Goal: Transaction & Acquisition: Purchase product/service

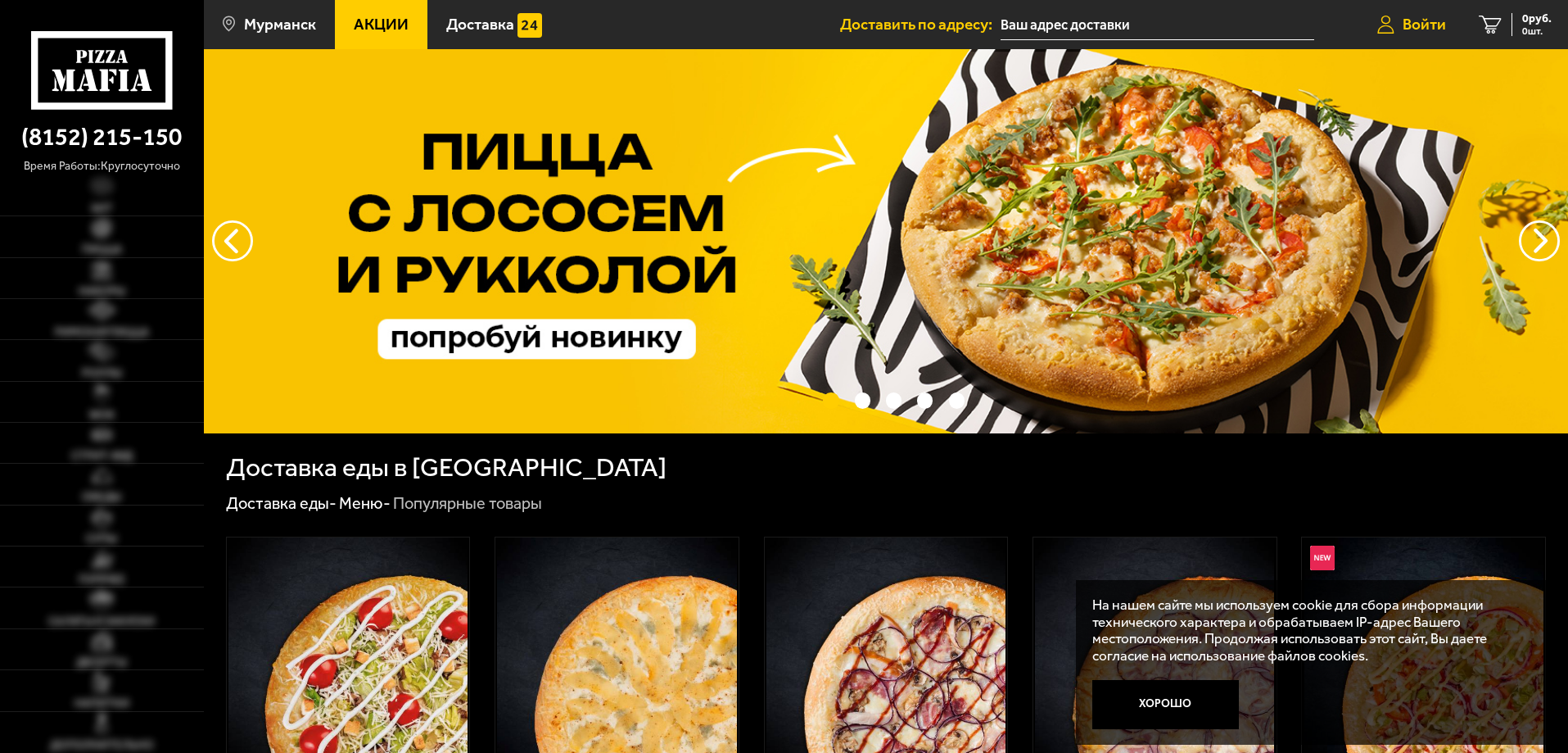
click at [1442, 24] on span "Войти" at bounding box center [1425, 24] width 44 height 15
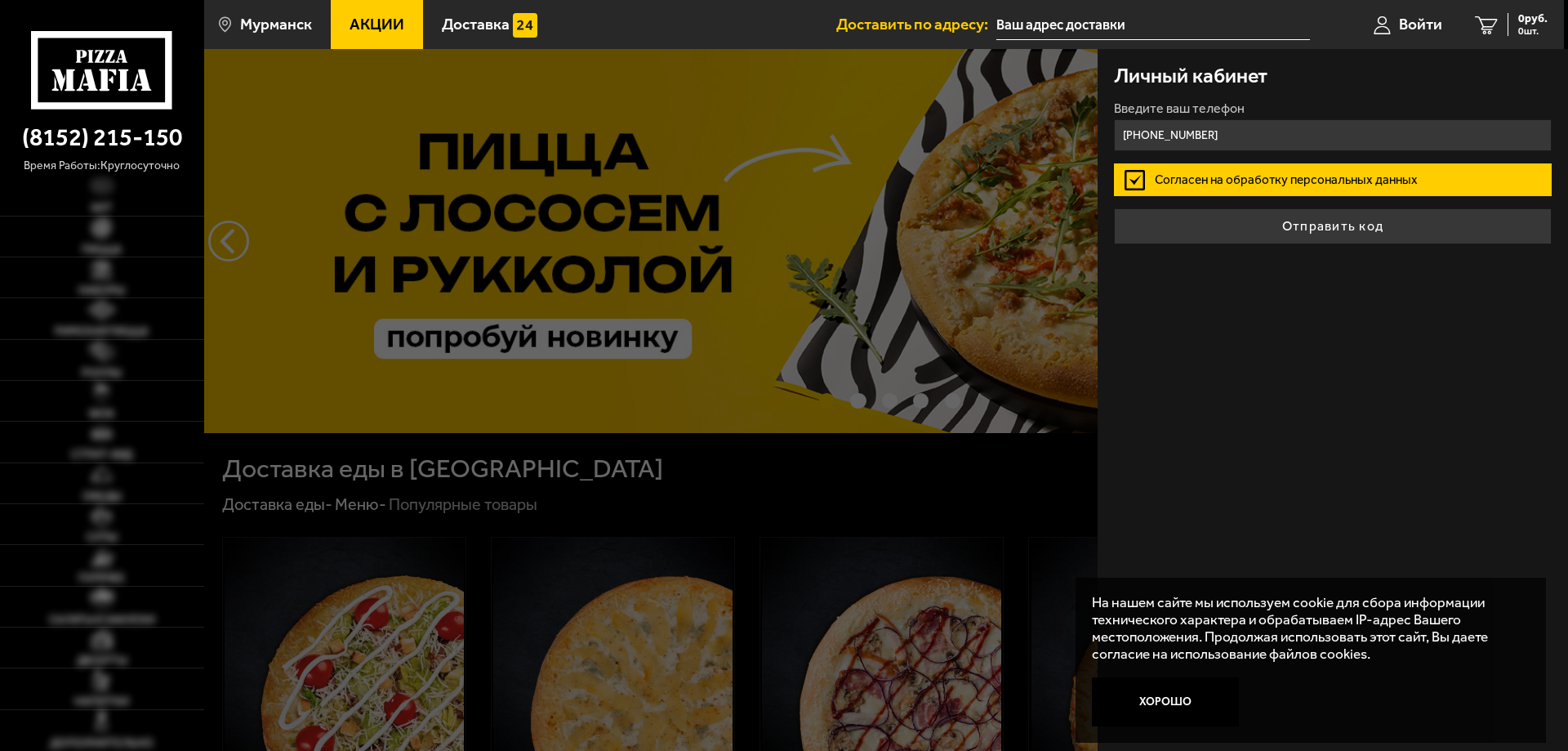
type input "[PHONE_NUMBER]"
click at [1114, 208] on button "Отправить код" at bounding box center [1332, 226] width 438 height 36
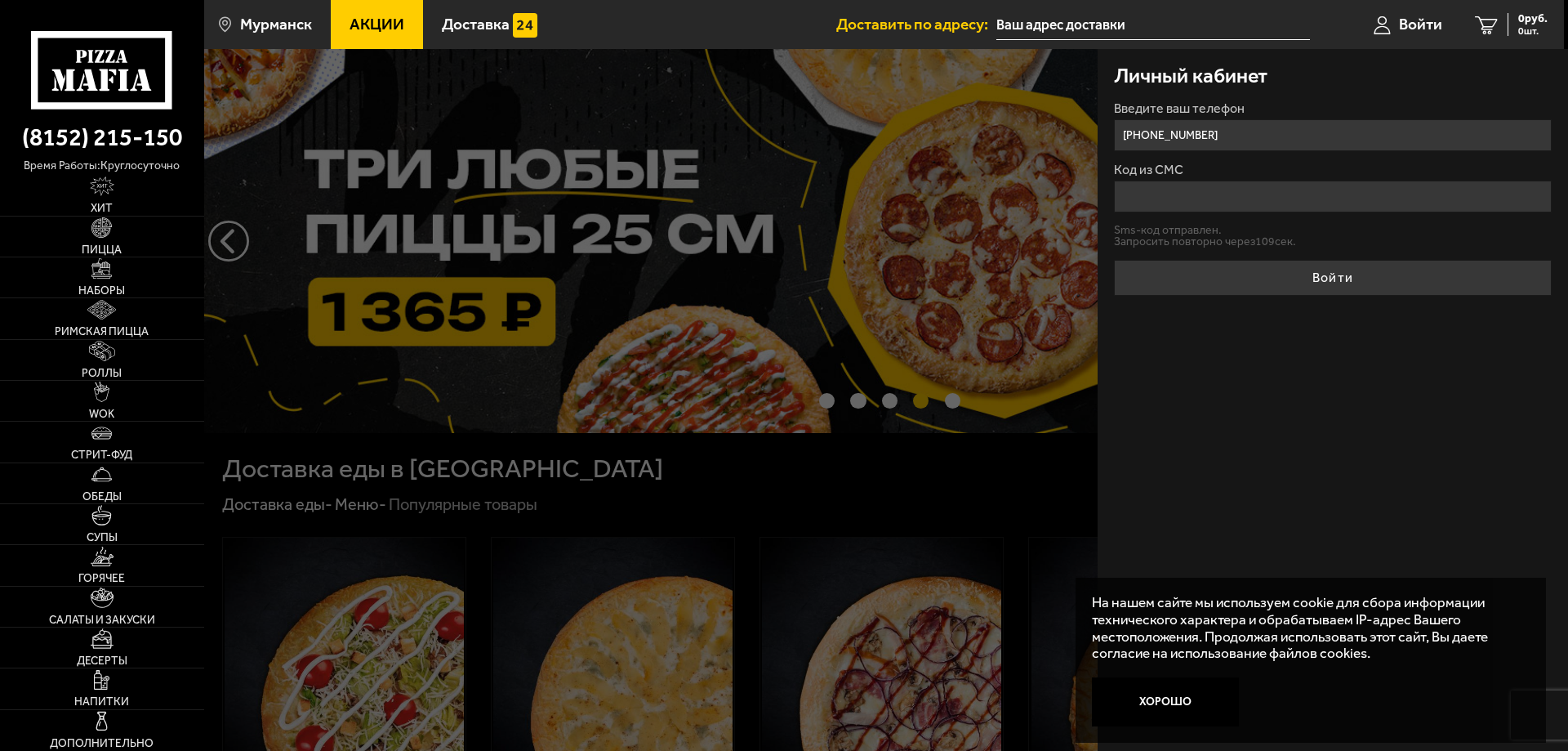
click at [1206, 210] on input "Код из СМС" at bounding box center [1332, 196] width 438 height 32
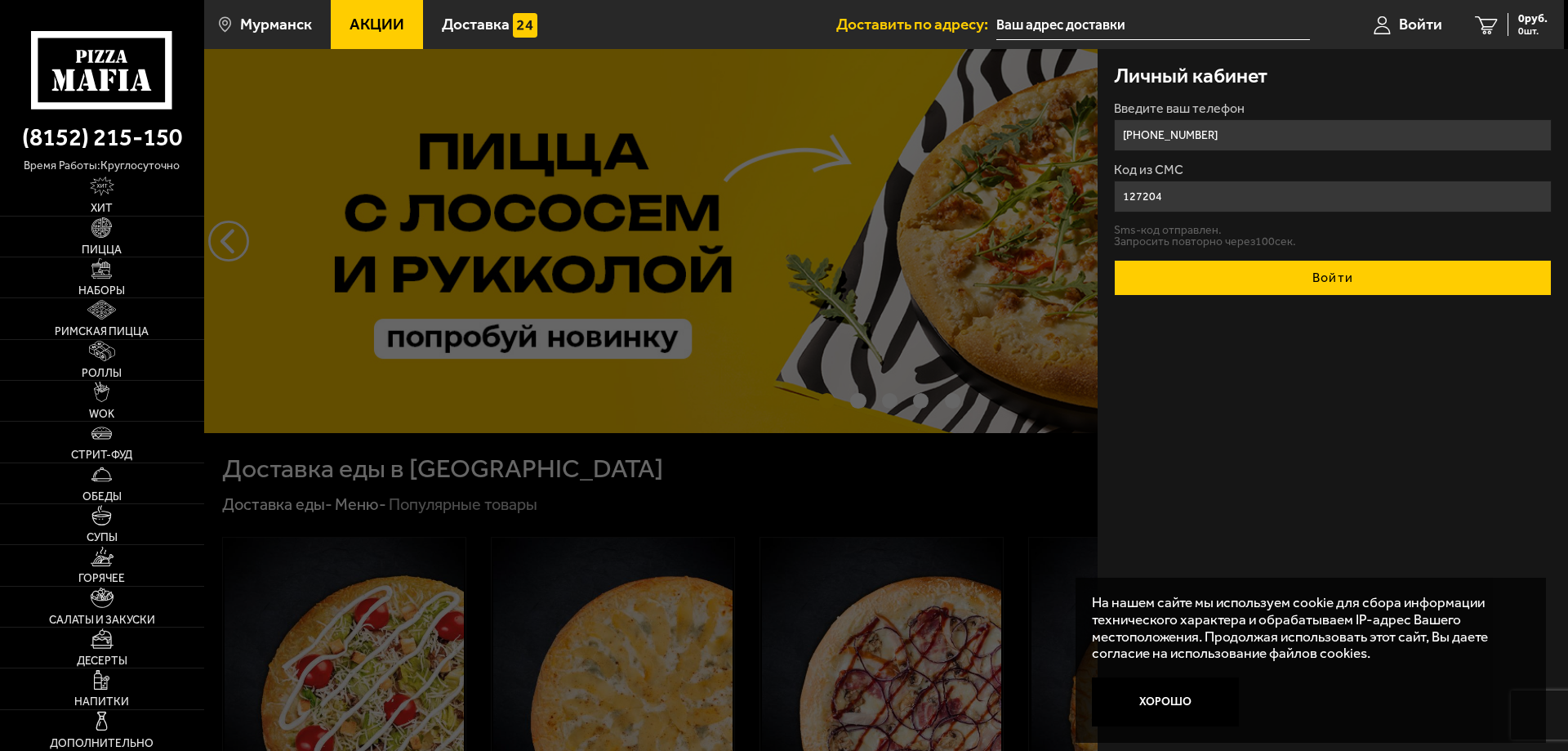
type input "127204"
click at [1300, 278] on button "Войти" at bounding box center [1332, 278] width 438 height 36
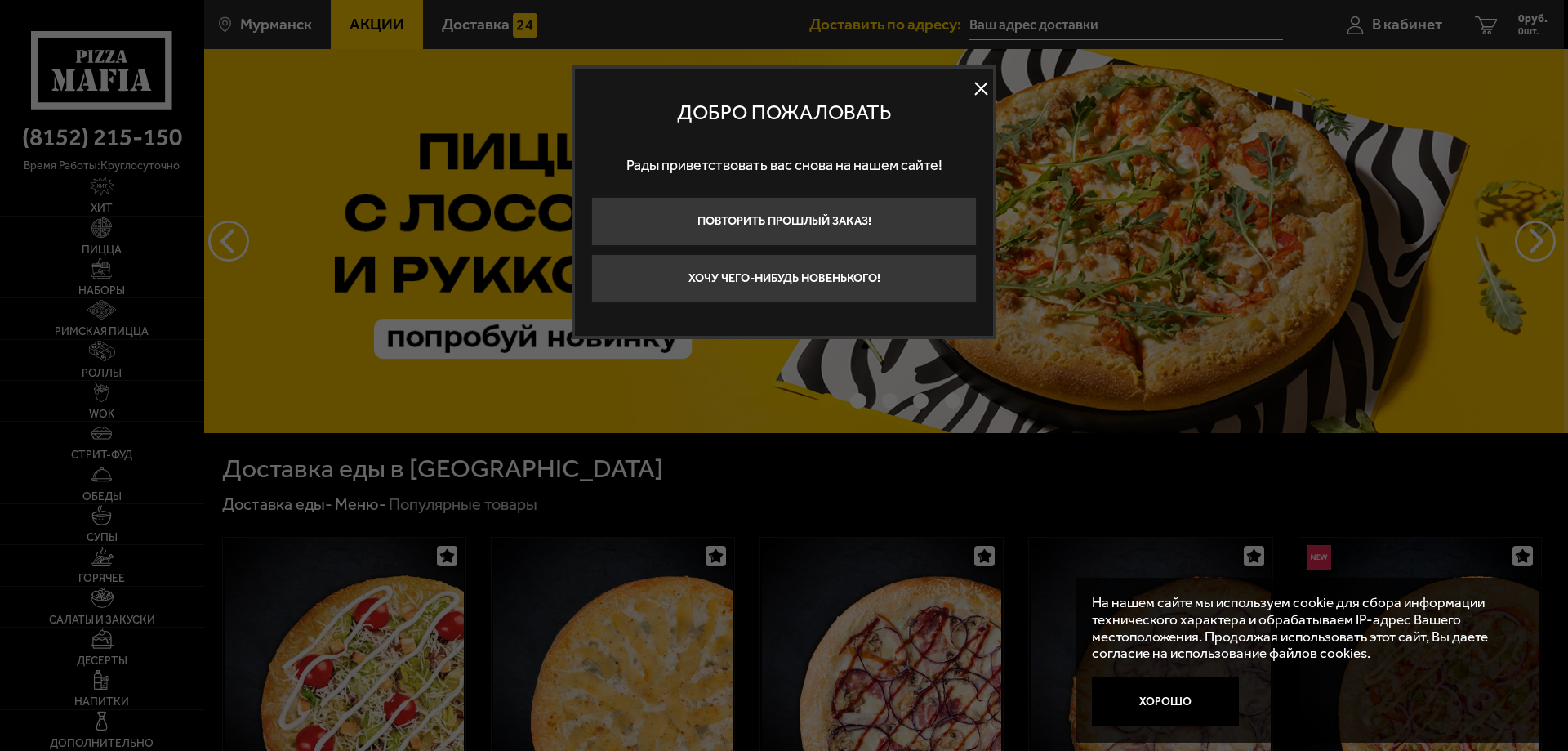
click at [991, 86] on button at bounding box center [981, 89] width 25 height 25
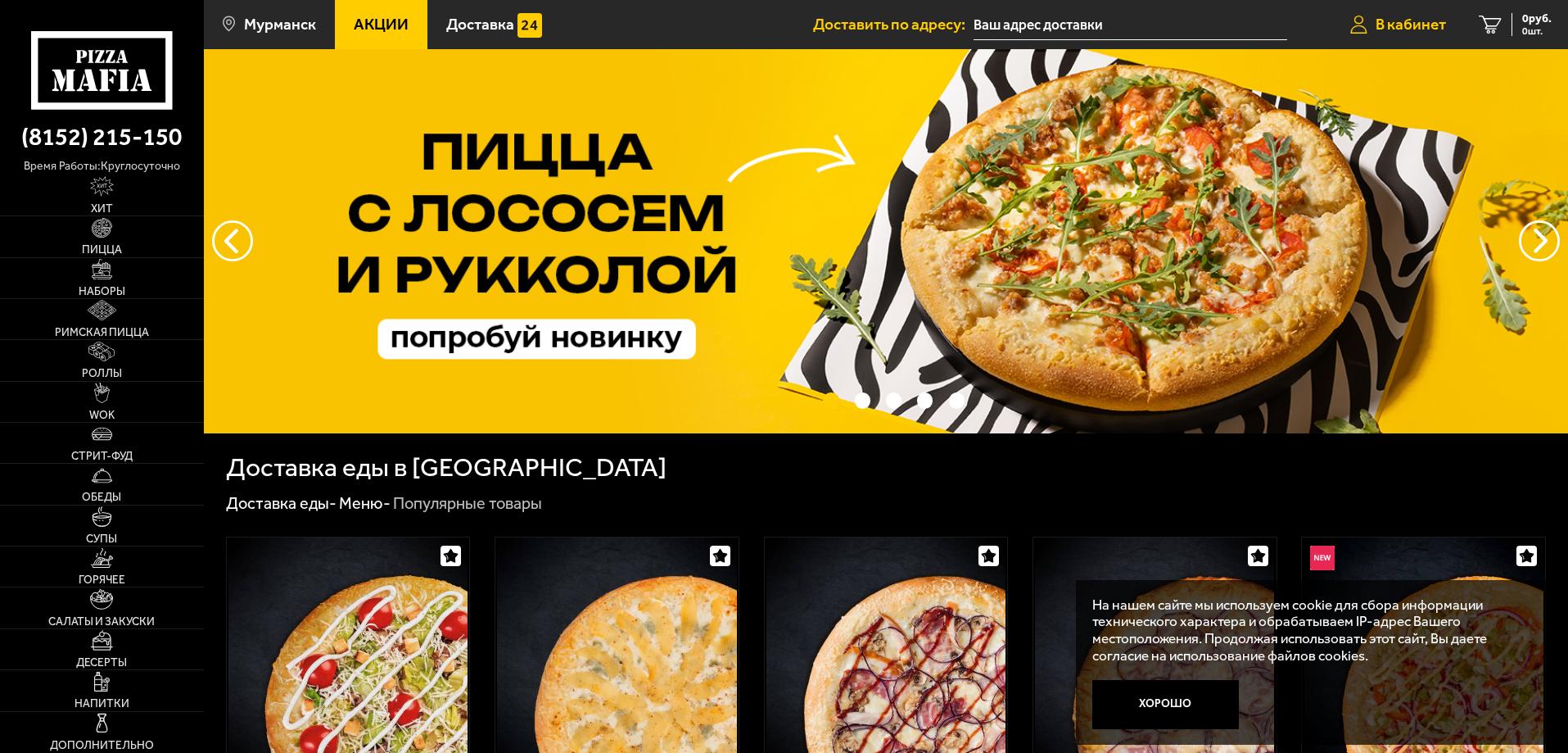
click at [1437, 19] on span "В кабинет" at bounding box center [1411, 24] width 70 height 15
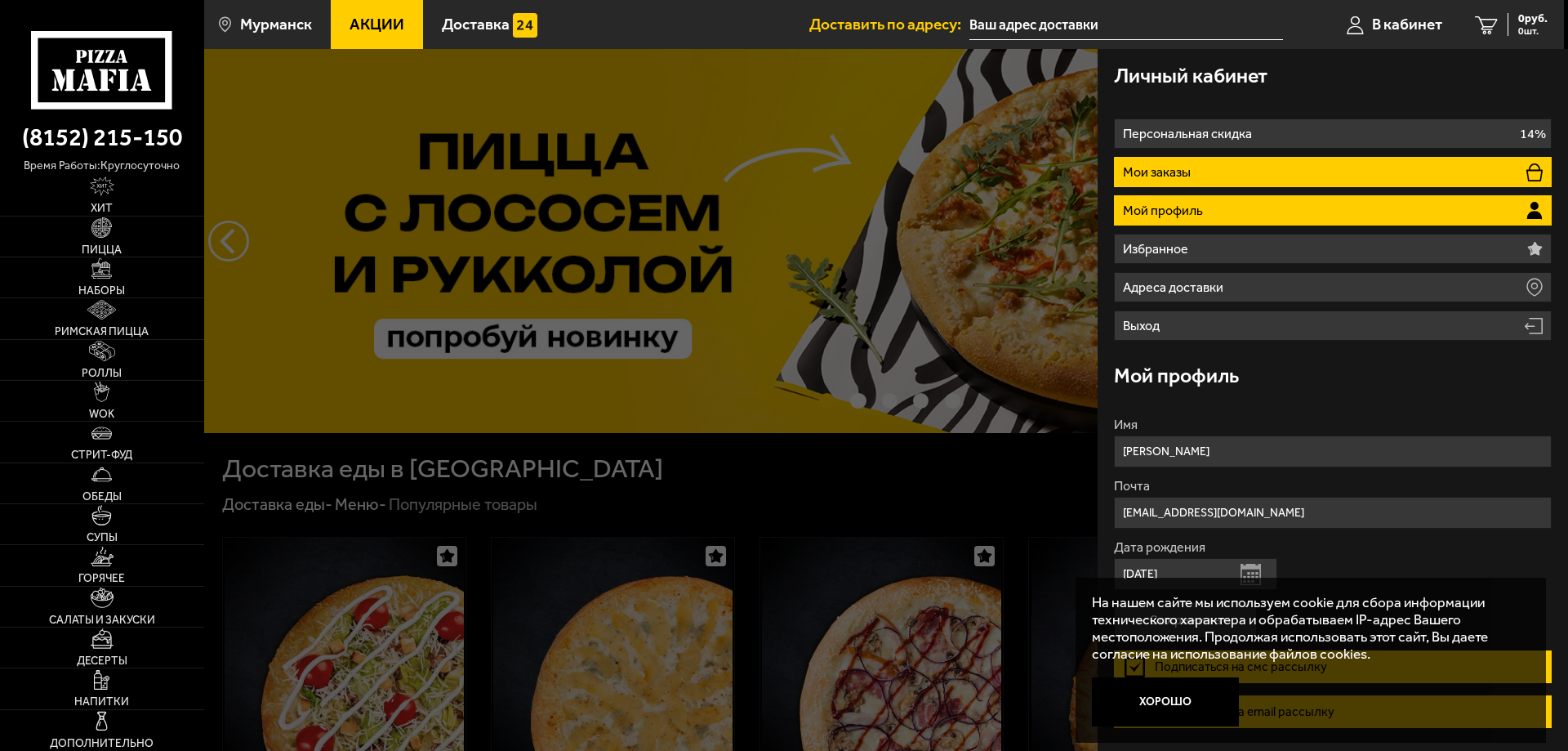
click at [1199, 172] on li "Мои заказы" at bounding box center [1332, 171] width 438 height 30
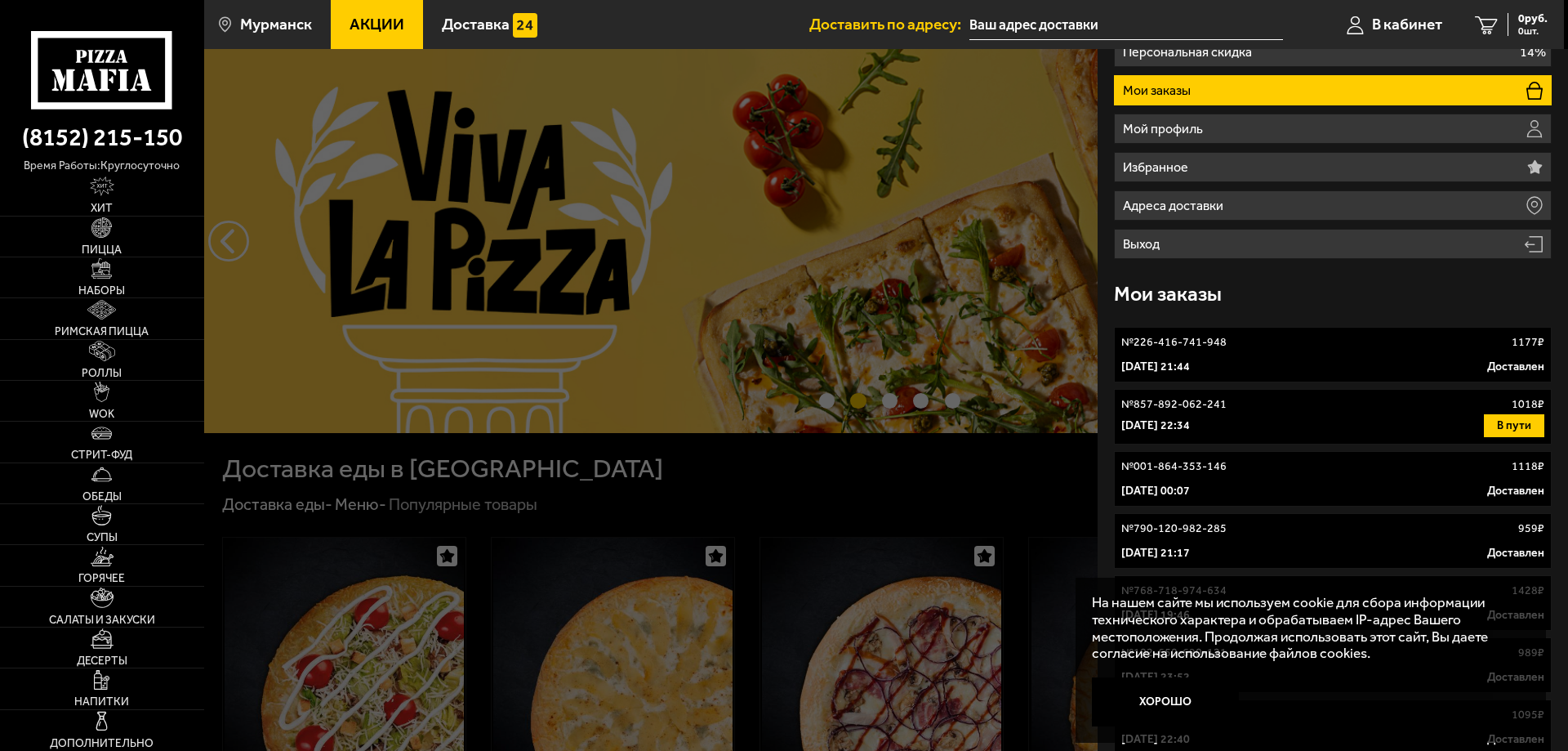
drag, startPoint x: 1182, startPoint y: 705, endPoint x: 1184, endPoint y: 673, distance: 32.1
click at [1182, 702] on button "Хорошо" at bounding box center [1165, 701] width 147 height 49
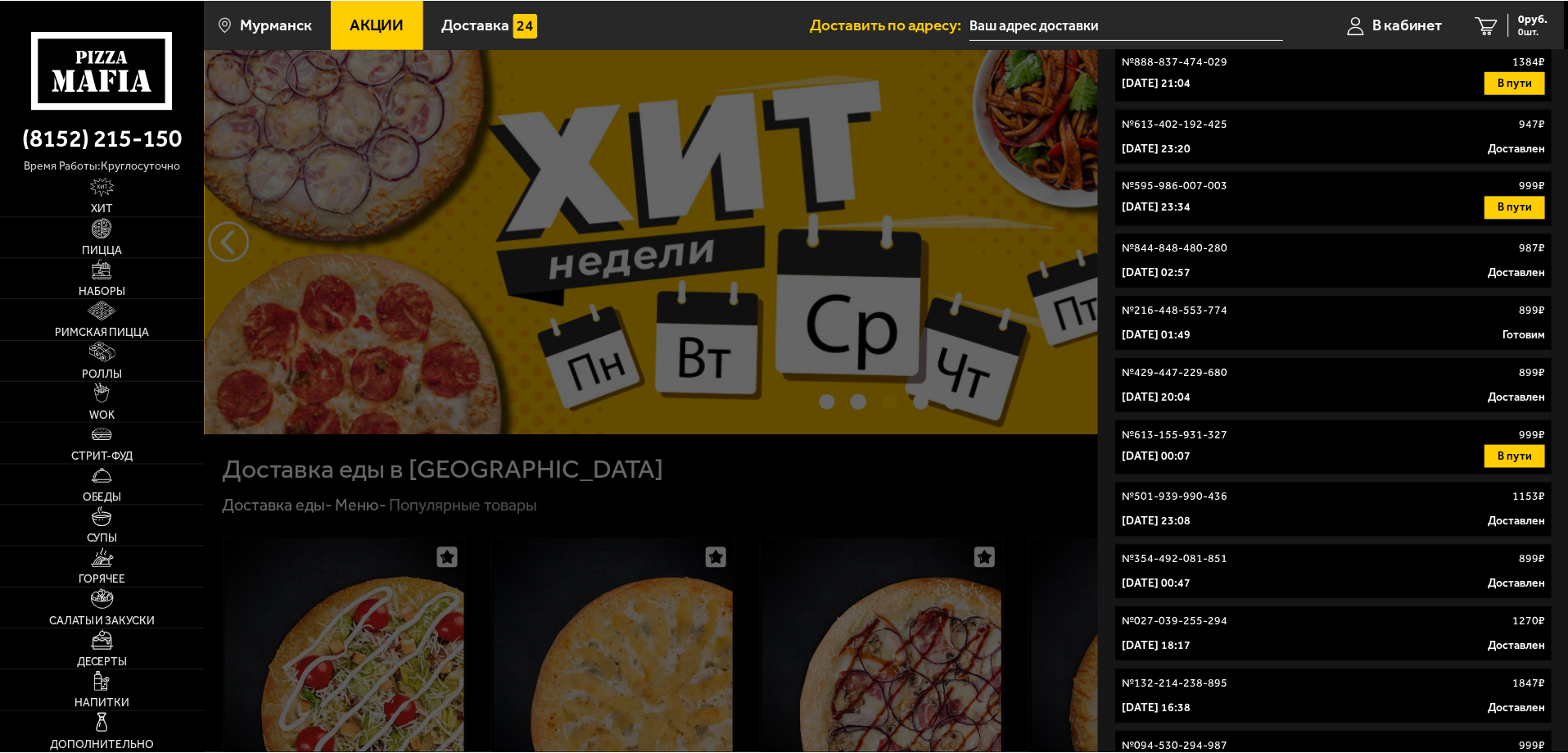
scroll to position [1328, 0]
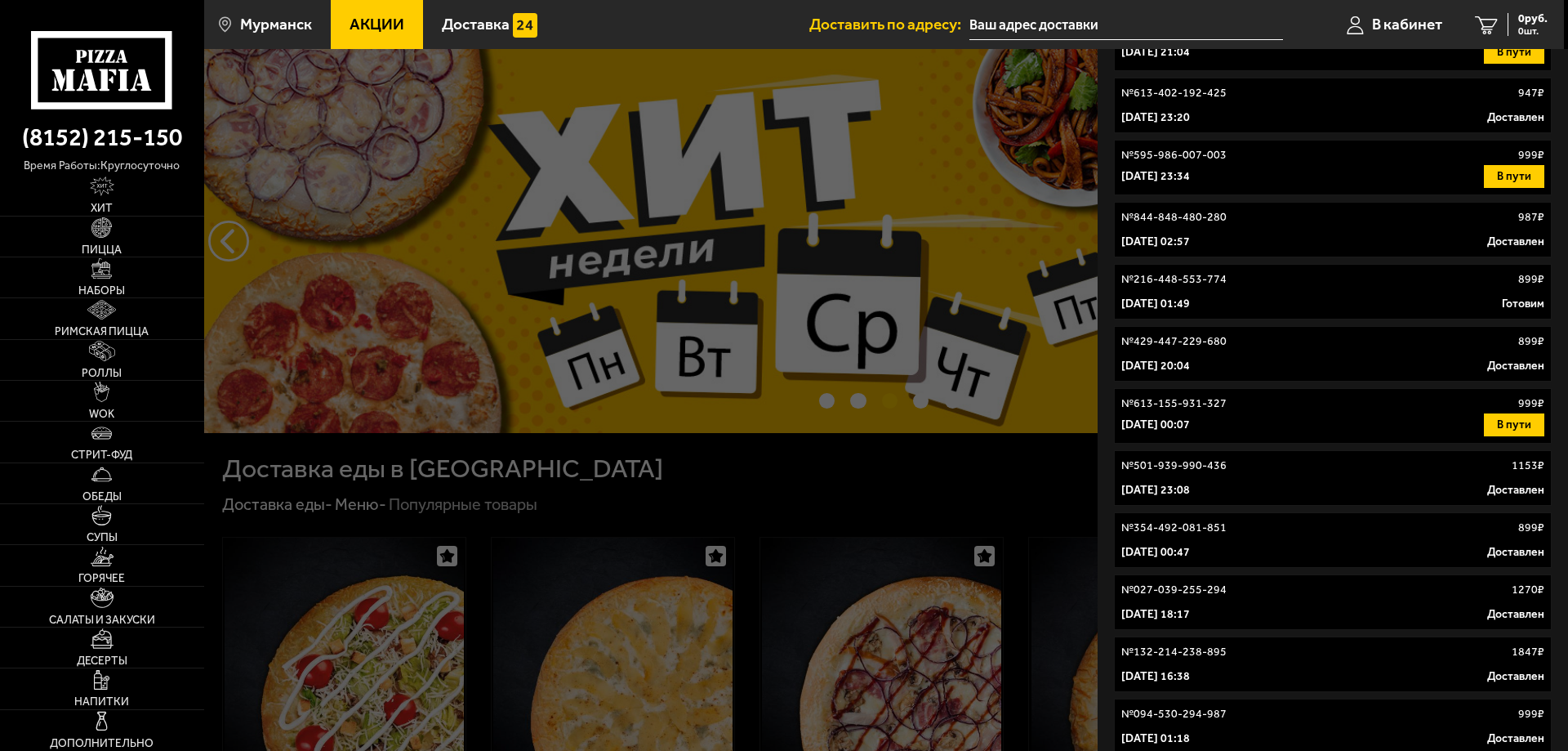
click at [951, 472] on div at bounding box center [988, 424] width 1568 height 751
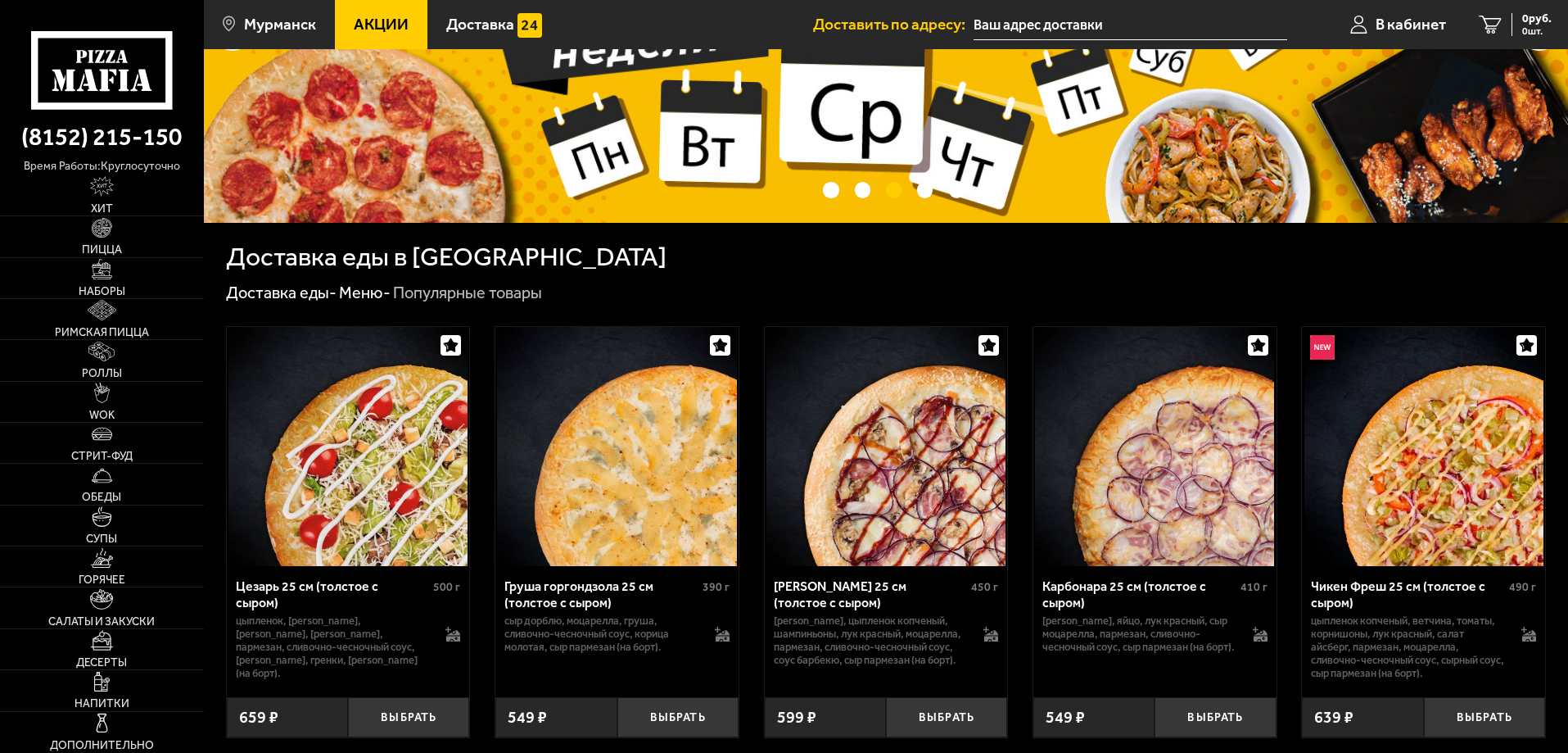
scroll to position [328, 0]
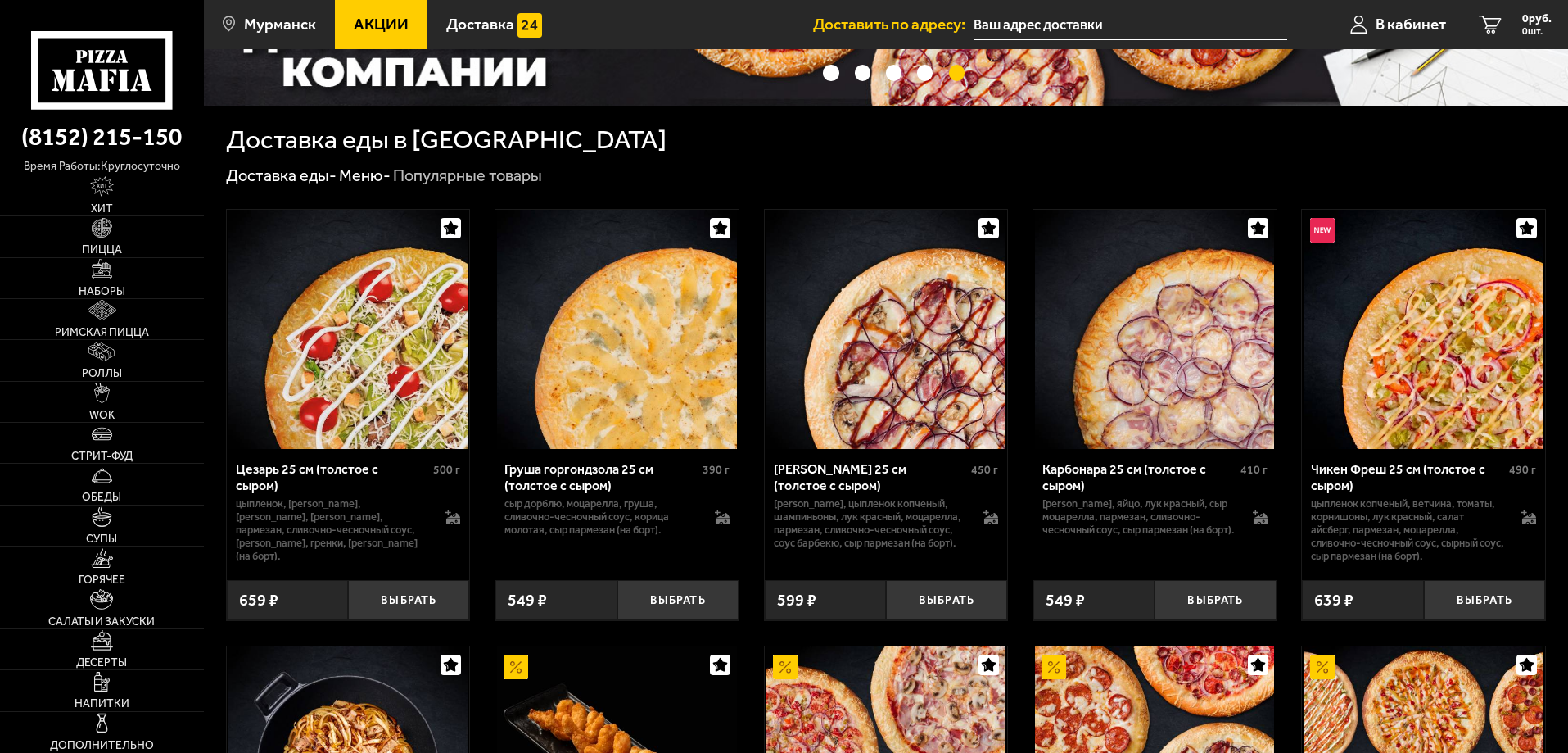
click at [1120, 146] on div "Доставка еды в [GEOGRAPHIC_DATA]" at bounding box center [886, 140] width 1321 height 27
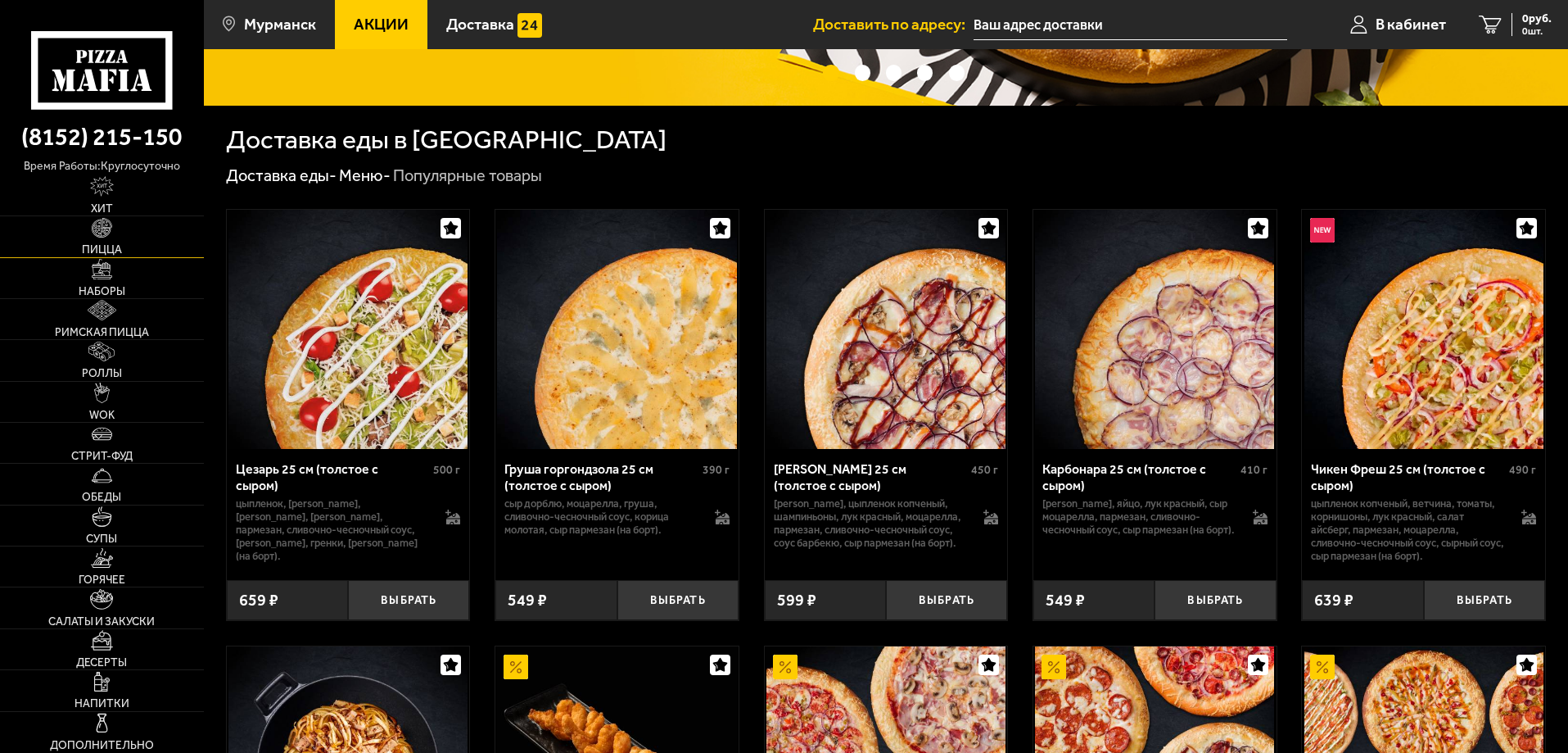
click at [107, 242] on link "Пицца" at bounding box center [101, 236] width 204 height 40
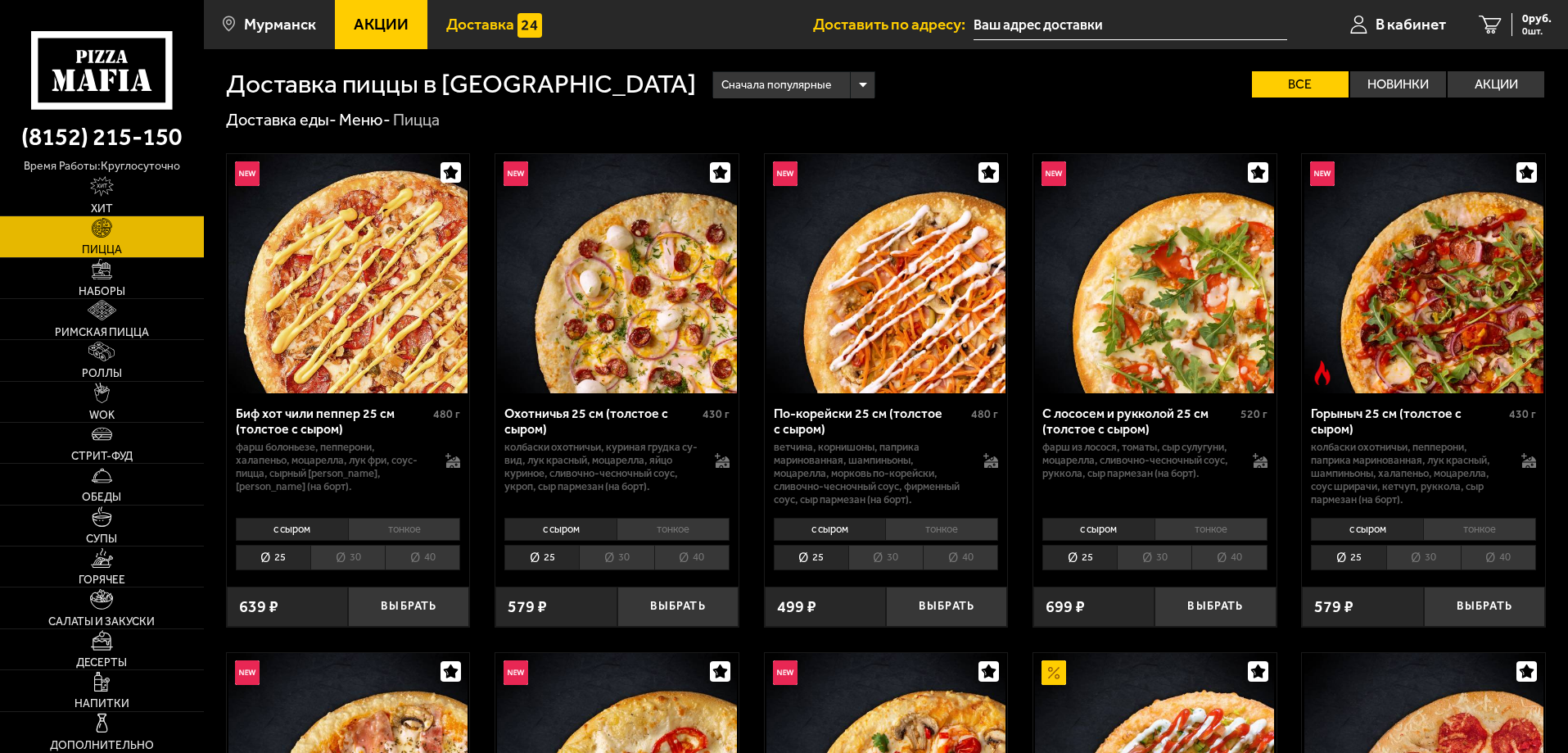
click at [457, 44] on link "Доставка" at bounding box center [494, 24] width 133 height 49
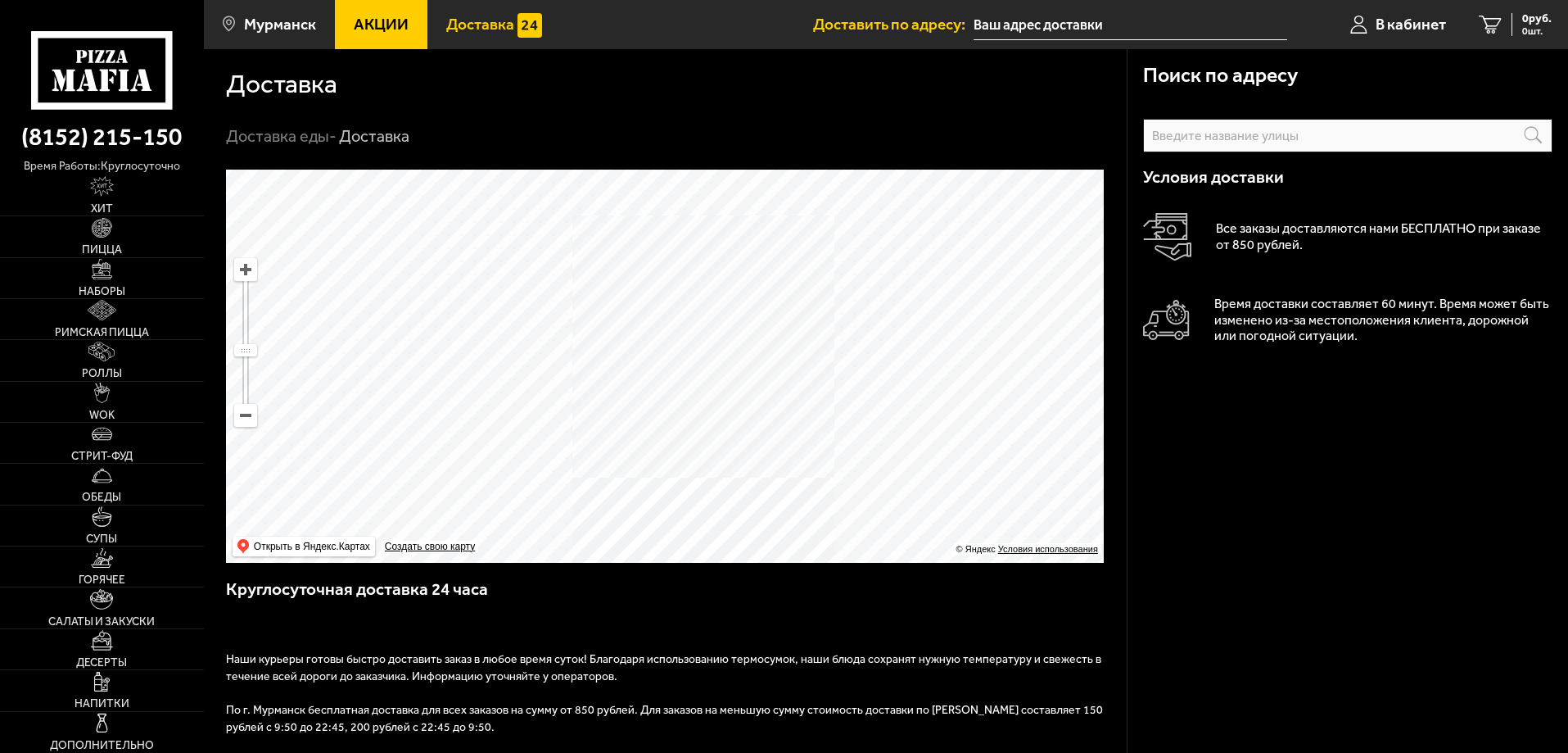
click at [406, 11] on link "Акции" at bounding box center [381, 24] width 93 height 49
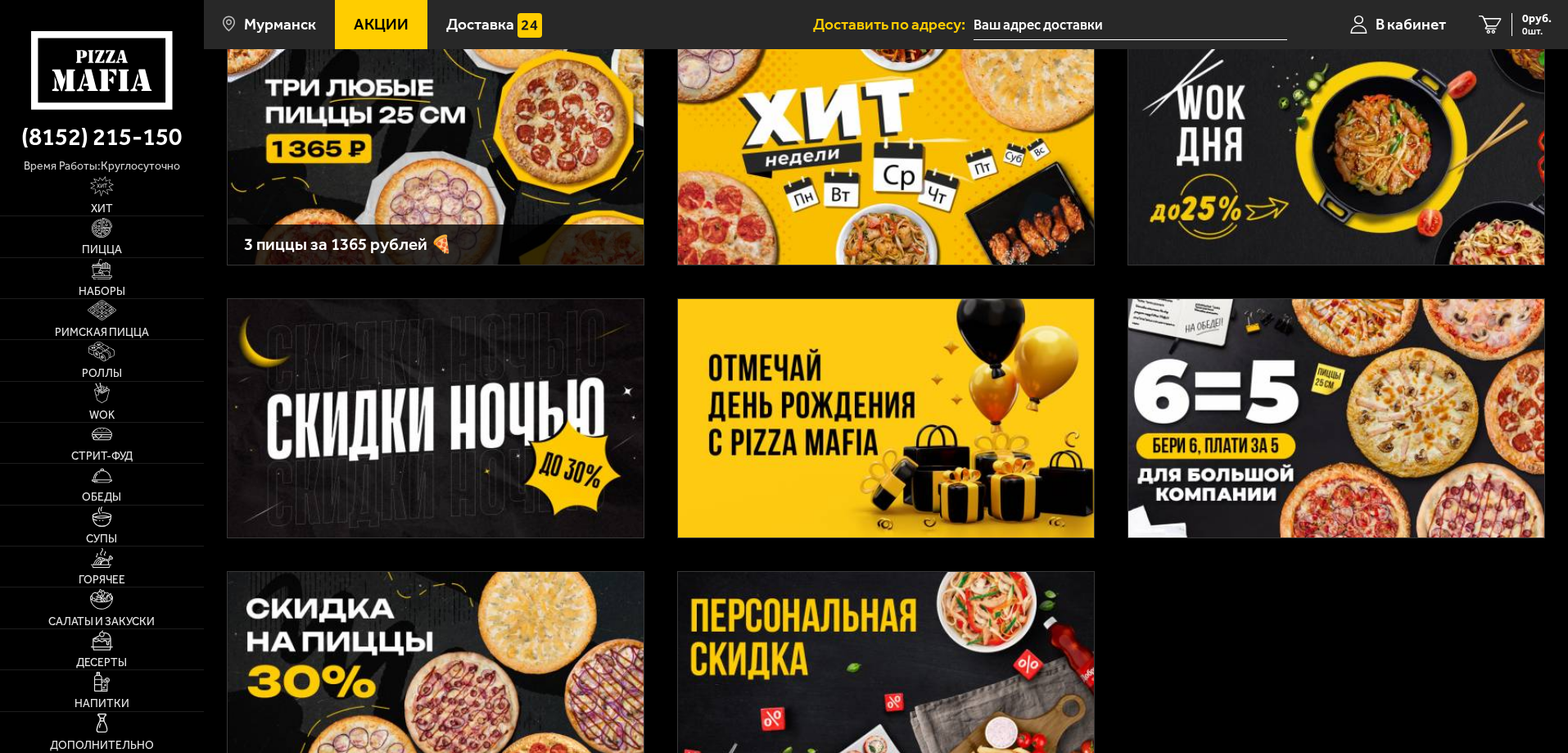
scroll to position [344, 0]
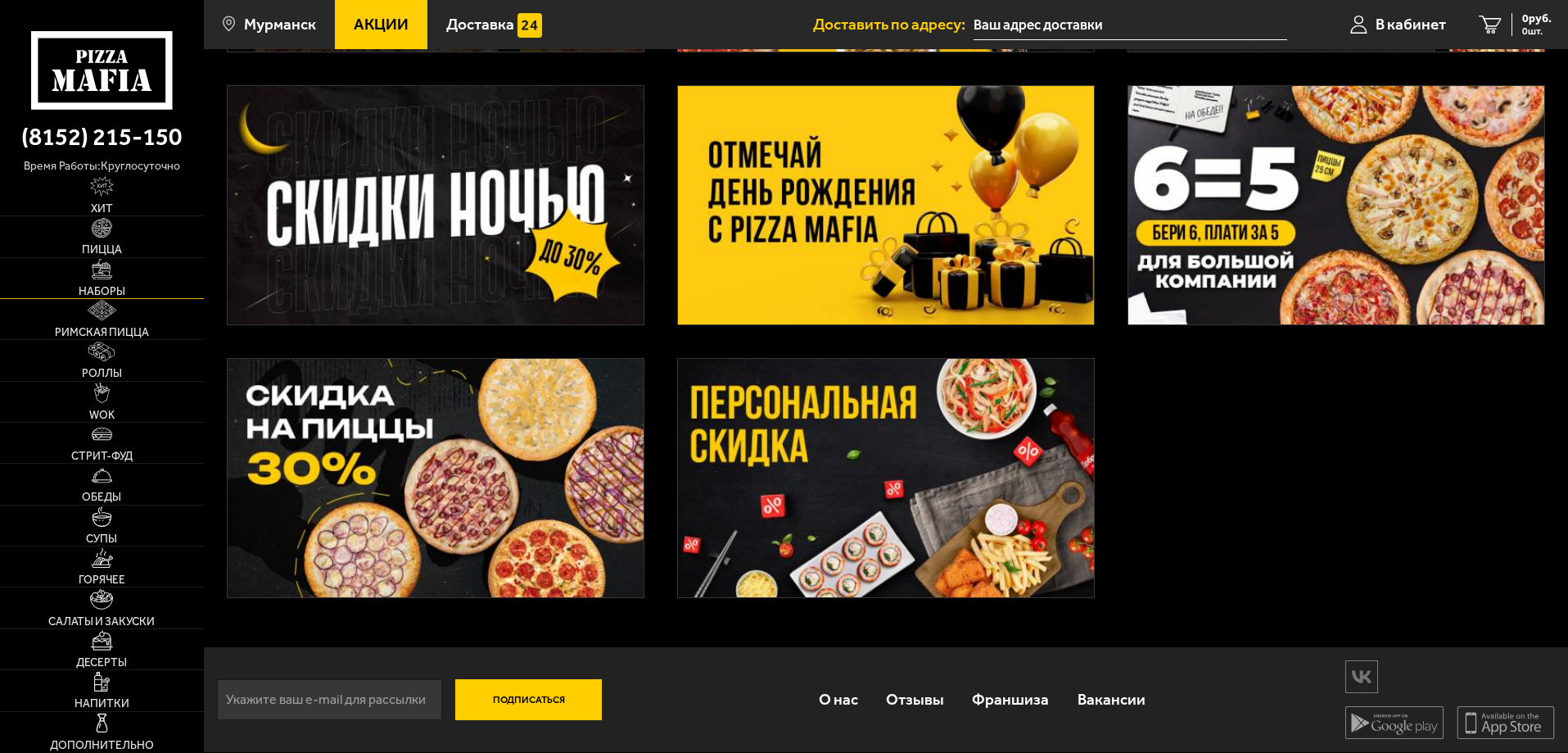
click at [136, 269] on link "Наборы" at bounding box center [101, 278] width 204 height 40
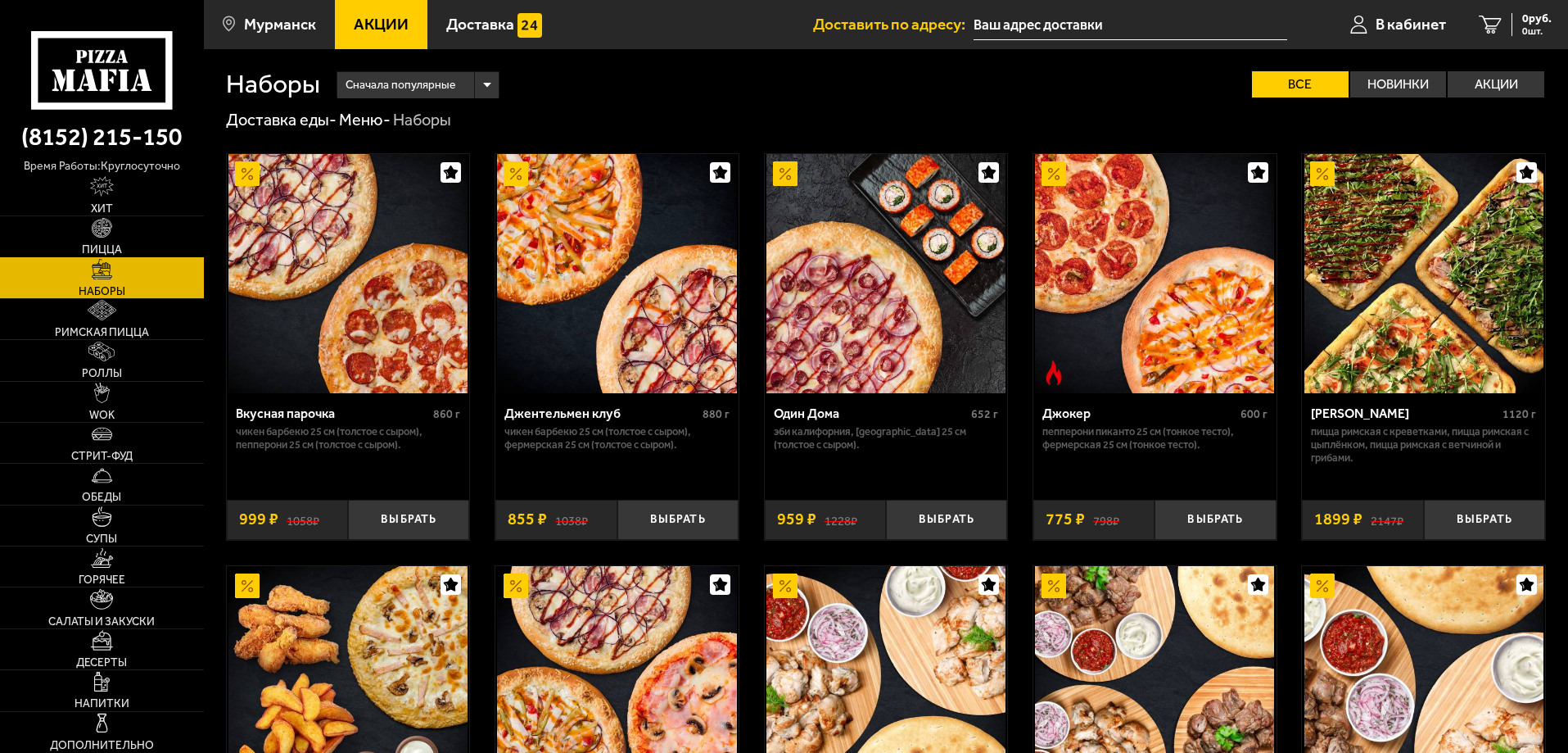
click at [127, 248] on link "Пицца" at bounding box center [101, 236] width 204 height 40
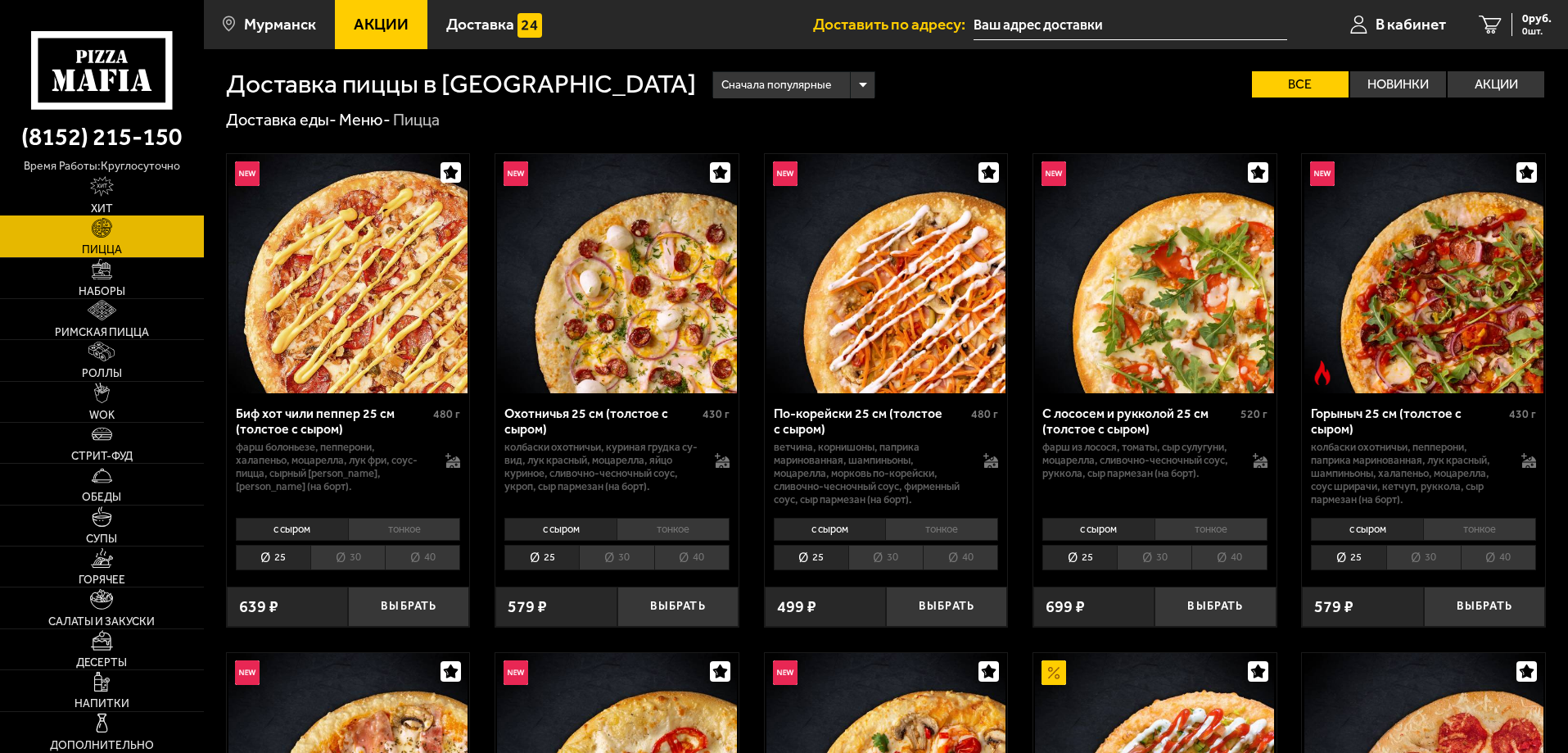
click at [122, 205] on link "Хит" at bounding box center [101, 195] width 204 height 40
